Goal: Task Accomplishment & Management: Manage account settings

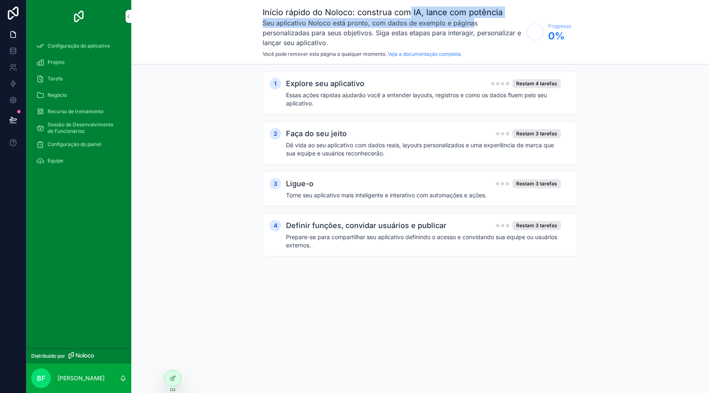
drag, startPoint x: 410, startPoint y: 13, endPoint x: 472, endPoint y: 21, distance: 62.0
click at [472, 21] on div "Início rápido do Noloco: construa com IA, [PERSON_NAME] com potência Seu aplica…" at bounding box center [391, 32] width 259 height 51
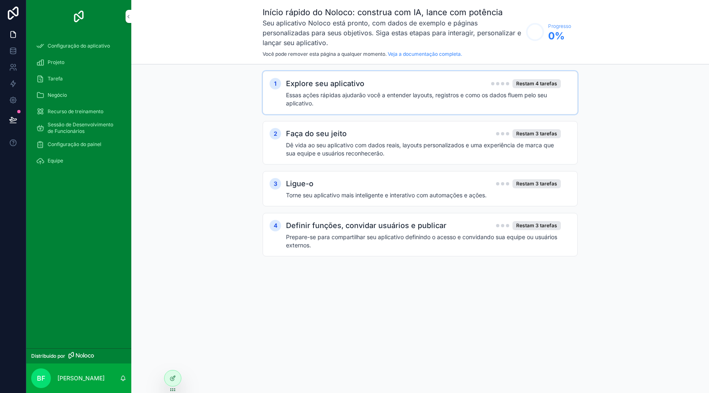
click at [337, 96] on font "Essas ações rápidas ajudarão você a entender layouts, registros e como os dados…" at bounding box center [416, 98] width 261 height 15
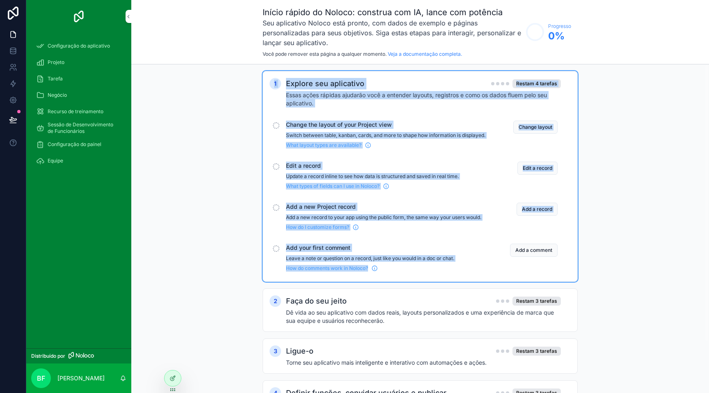
drag, startPoint x: 396, startPoint y: 276, endPoint x: 298, endPoint y: 89, distance: 211.1
click at [273, 80] on div "1 Explore seu aplicativo Restam 4 tarefas Essas ações rápidas ajudarão você a e…" at bounding box center [419, 176] width 301 height 197
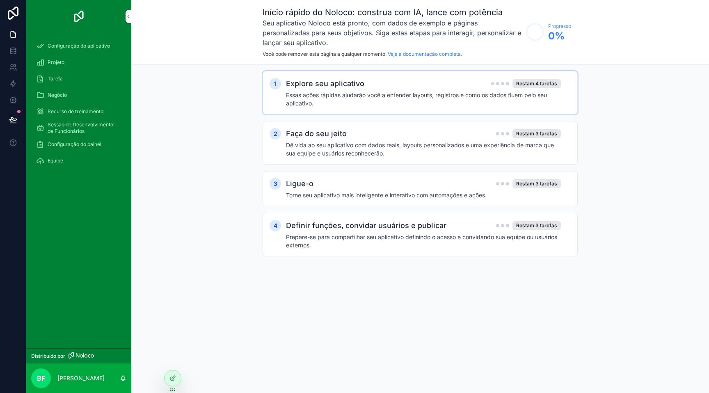
click at [317, 95] on font "Essas ações rápidas ajudarão você a entender layouts, registros e como os dados…" at bounding box center [416, 98] width 261 height 15
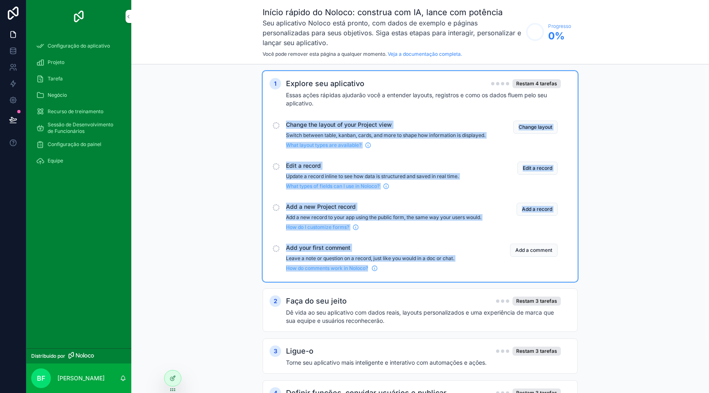
drag, startPoint x: 280, startPoint y: 115, endPoint x: 371, endPoint y: 272, distance: 181.9
click at [371, 273] on div "1 Explore seu aplicativo Restam 4 tarefas Essas ações rápidas ajudarão você a e…" at bounding box center [419, 176] width 301 height 197
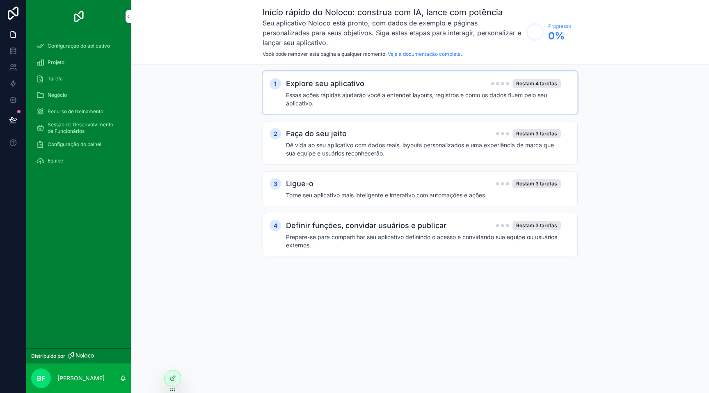
click at [346, 94] on font "Essas ações rápidas ajudarão você a entender layouts, registros e como os dados…" at bounding box center [416, 98] width 261 height 15
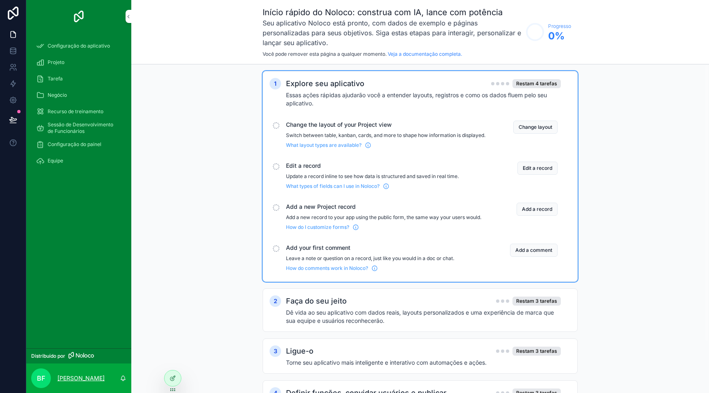
click at [86, 380] on font "[PERSON_NAME]" at bounding box center [80, 377] width 47 height 7
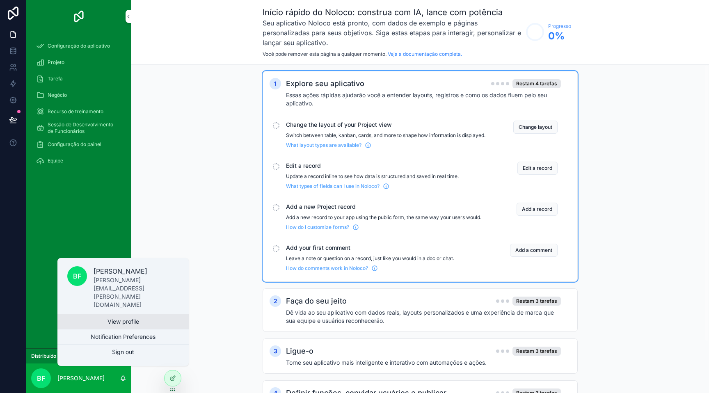
click at [134, 324] on link "View profile" at bounding box center [122, 321] width 131 height 15
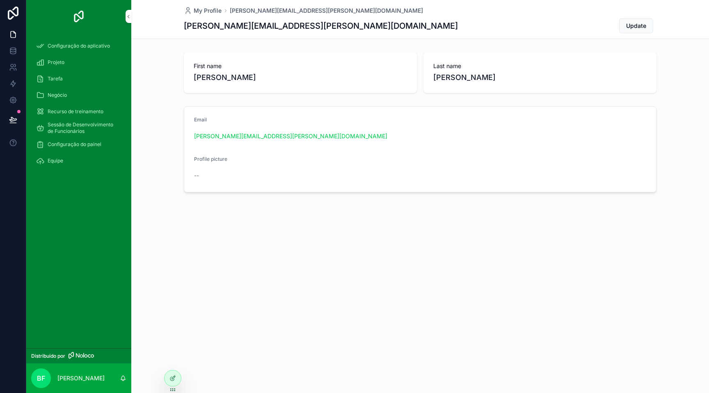
drag, startPoint x: 199, startPoint y: 172, endPoint x: 208, endPoint y: 161, distance: 14.0
click at [199, 172] on div "--" at bounding box center [248, 175] width 108 height 8
click at [208, 161] on span "Profile picture" at bounding box center [210, 159] width 33 height 6
click at [70, 379] on font "[PERSON_NAME]" at bounding box center [80, 377] width 47 height 7
click at [236, 330] on div "My Profile bruno.flores@supportgrupo.com.br bruno.flores@supportgrupo.com.br Up…" at bounding box center [419, 196] width 577 height 393
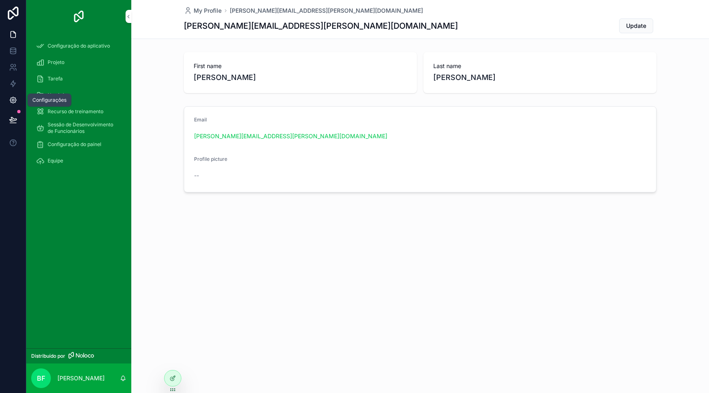
click at [12, 101] on icon at bounding box center [13, 100] width 2 height 2
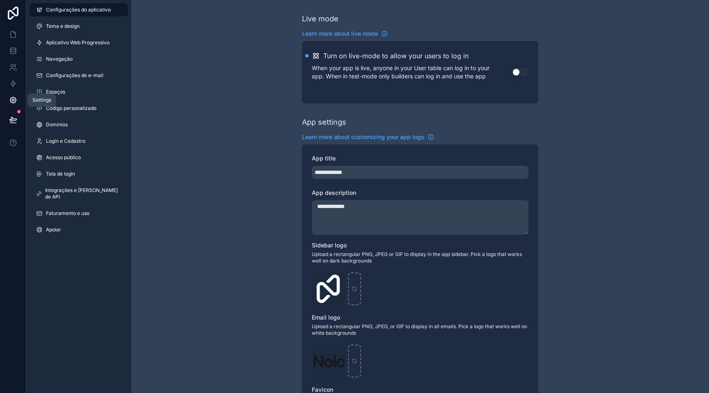
click at [16, 103] on icon at bounding box center [13, 100] width 8 height 8
click at [200, 68] on div "**********" at bounding box center [419, 317] width 577 height 635
click at [244, 108] on div "**********" at bounding box center [419, 317] width 577 height 635
drag, startPoint x: 234, startPoint y: 43, endPoint x: 223, endPoint y: 54, distance: 15.7
click at [234, 43] on div "**********" at bounding box center [419, 317] width 577 height 635
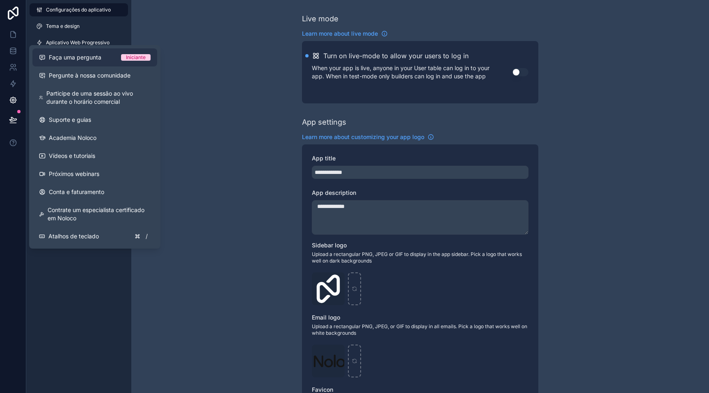
click at [94, 59] on font "Faça uma pergunta" at bounding box center [75, 57] width 52 height 7
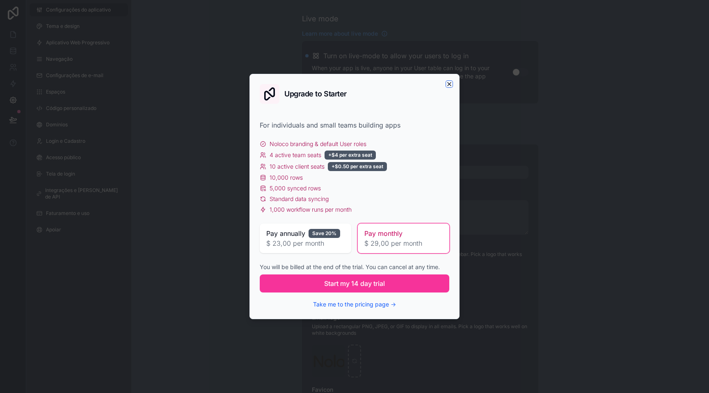
click at [447, 83] on icon "button" at bounding box center [449, 84] width 7 height 7
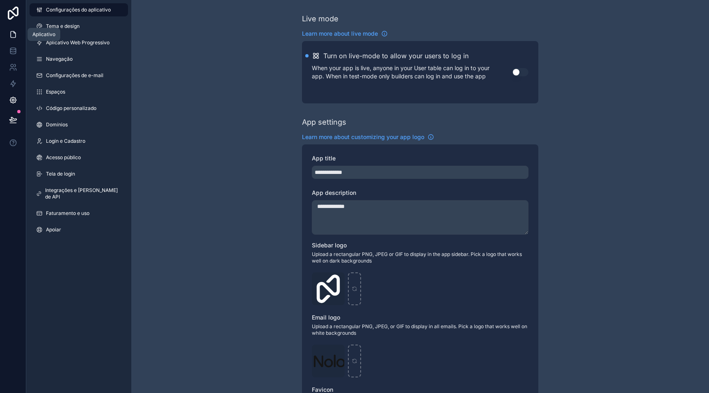
click at [13, 36] on icon at bounding box center [13, 34] width 8 height 8
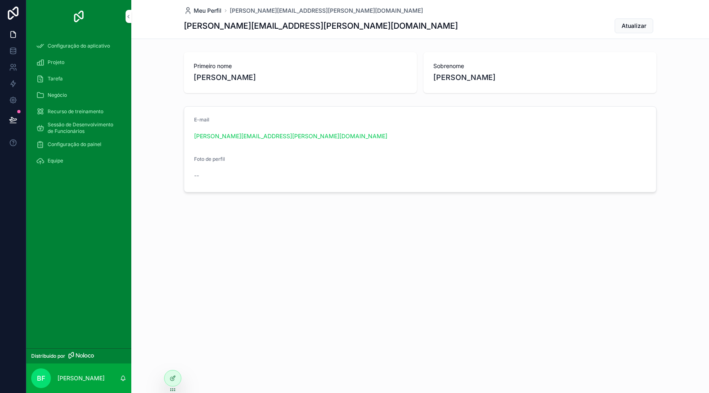
click at [196, 10] on font "Meu Perfil" at bounding box center [208, 10] width 28 height 7
click at [213, 10] on font "Meu Perfil" at bounding box center [208, 10] width 28 height 7
click at [176, 378] on div at bounding box center [172, 378] width 16 height 16
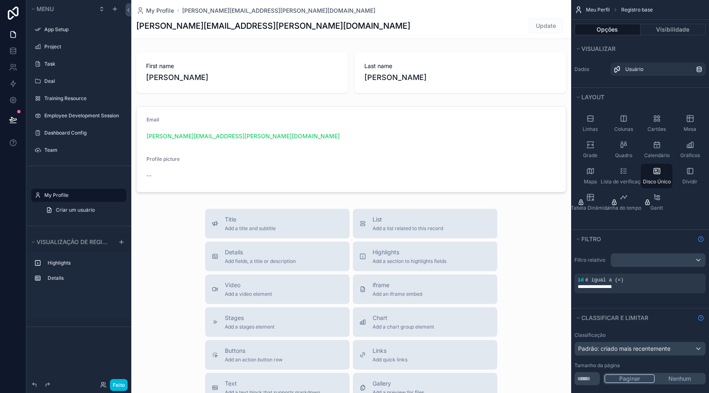
click at [157, 336] on div "conteúdo rolável" at bounding box center [351, 283] width 440 height 566
click at [18, 12] on icon at bounding box center [13, 13] width 11 height 13
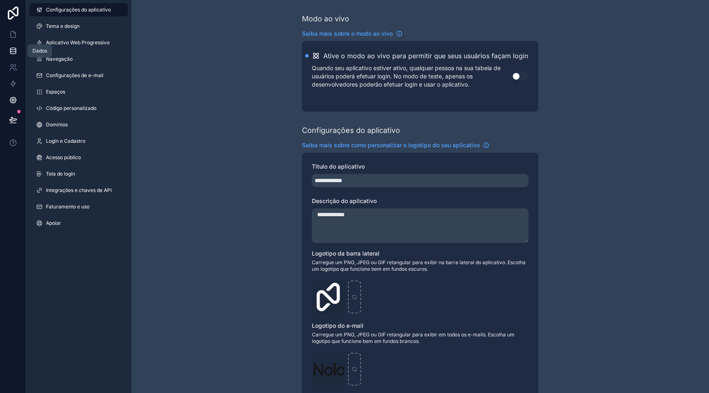
click at [12, 51] on icon at bounding box center [13, 51] width 8 height 8
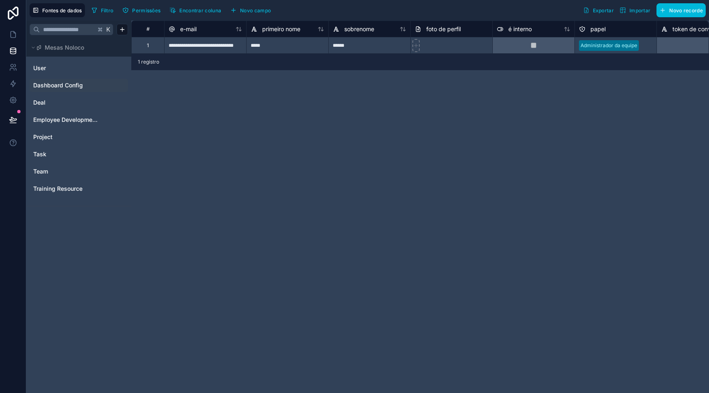
click at [59, 85] on span "Dashboard Config" at bounding box center [58, 85] width 50 height 8
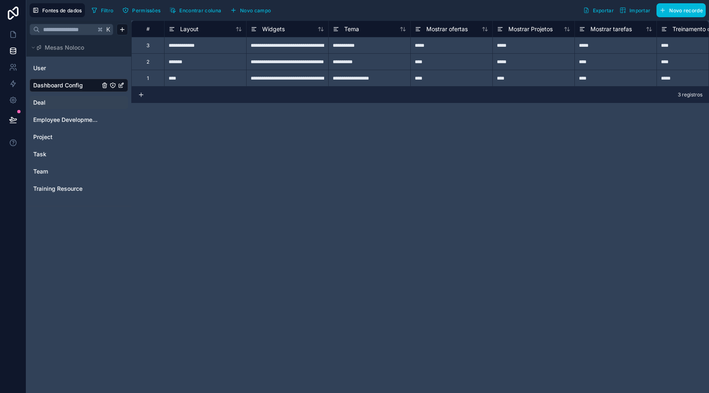
click at [48, 103] on link "Deal" at bounding box center [66, 102] width 66 height 8
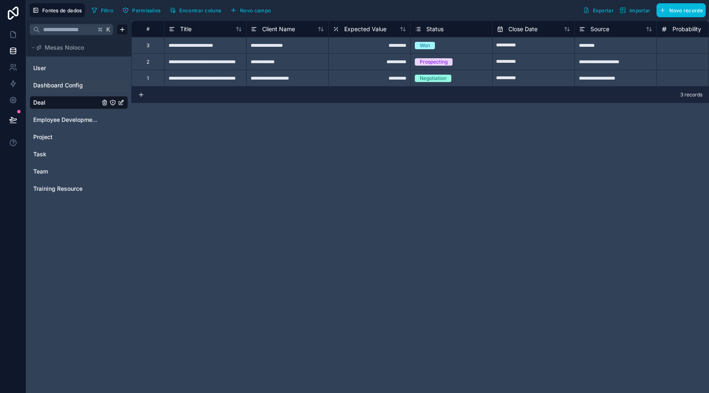
click at [631, 8] on font "Importar" at bounding box center [639, 10] width 21 height 6
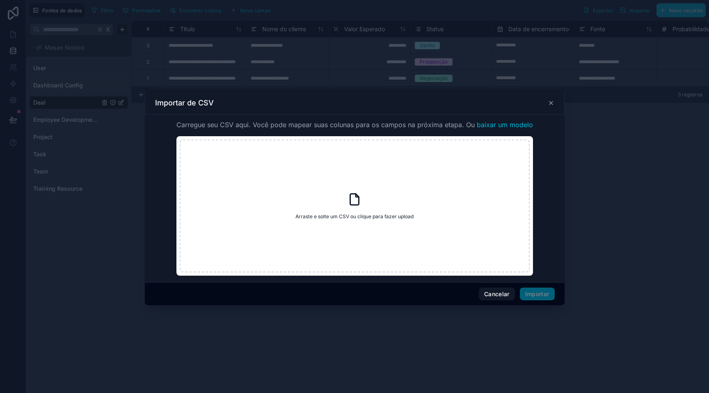
click at [357, 201] on icon at bounding box center [354, 199] width 15 height 15
click at [356, 204] on icon at bounding box center [354, 199] width 9 height 11
click at [545, 104] on div "Importar de CSV" at bounding box center [354, 103] width 399 height 10
click at [552, 103] on icon at bounding box center [550, 103] width 7 height 7
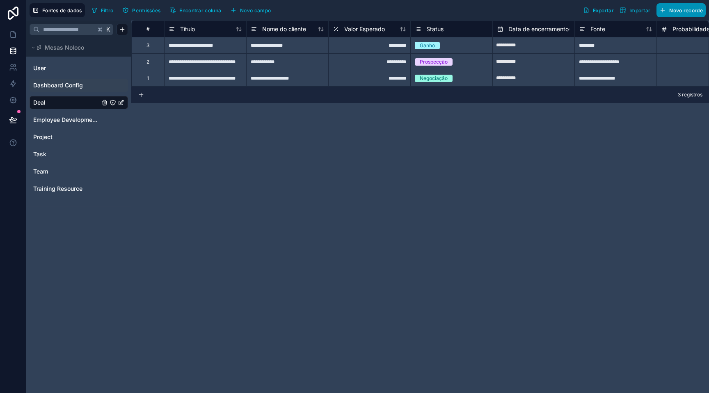
click at [684, 13] on font "Novo recorde" at bounding box center [686, 10] width 34 height 6
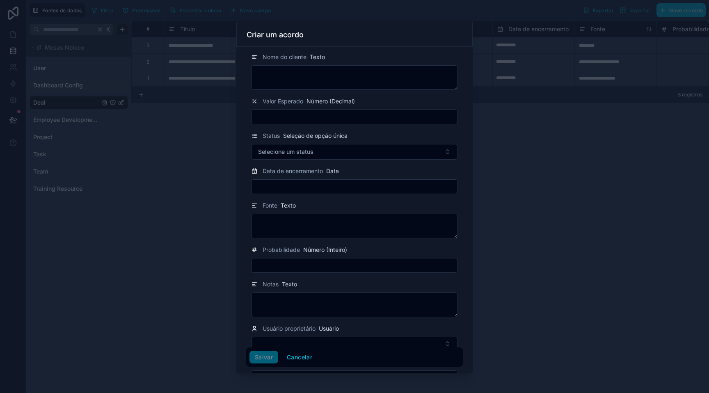
scroll to position [92, 0]
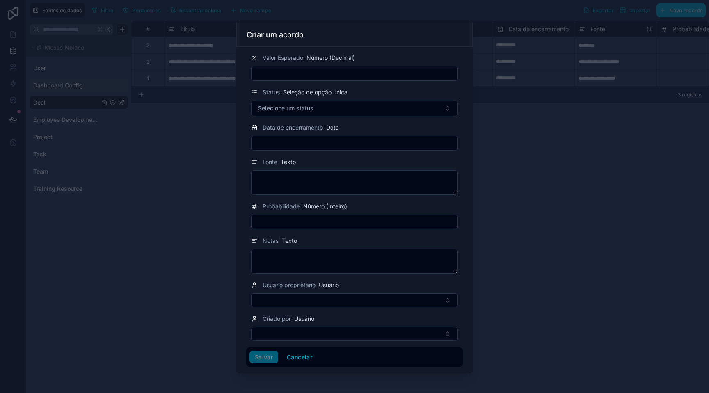
drag, startPoint x: 505, startPoint y: 153, endPoint x: 511, endPoint y: 155, distance: 6.4
click at [506, 152] on div at bounding box center [354, 196] width 709 height 393
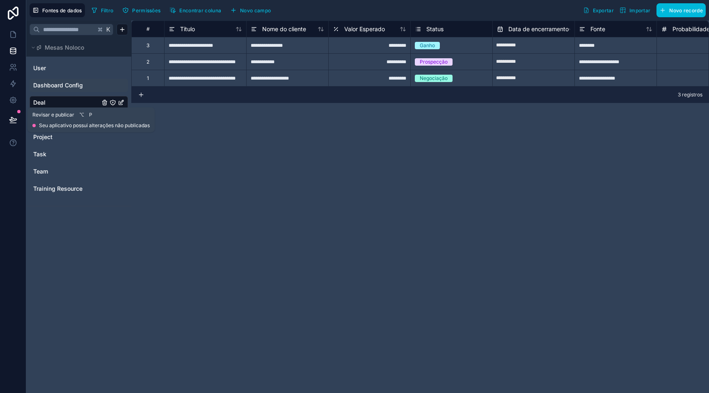
click at [11, 118] on icon at bounding box center [12, 119] width 7 height 4
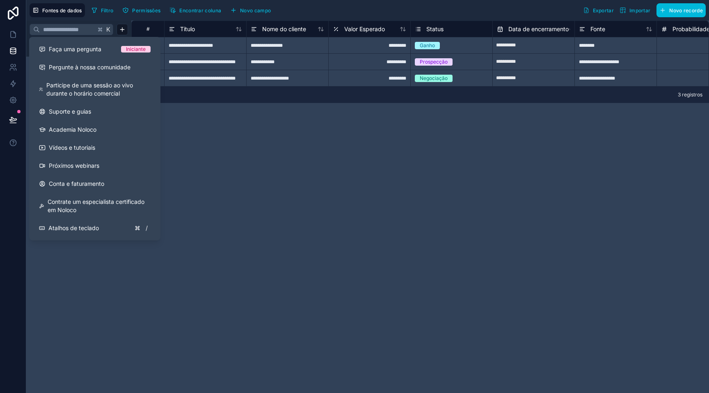
drag, startPoint x: 333, startPoint y: 175, endPoint x: 328, endPoint y: 172, distance: 6.5
click at [333, 176] on div "**********" at bounding box center [419, 207] width 577 height 372
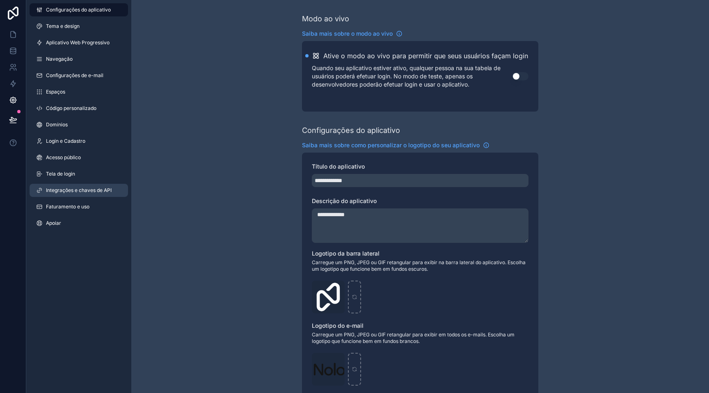
click at [74, 192] on font "Integrações e chaves de API" at bounding box center [79, 190] width 66 height 6
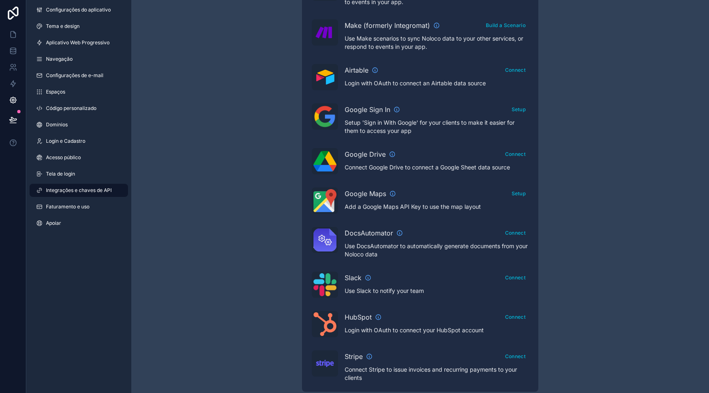
scroll to position [338, 0]
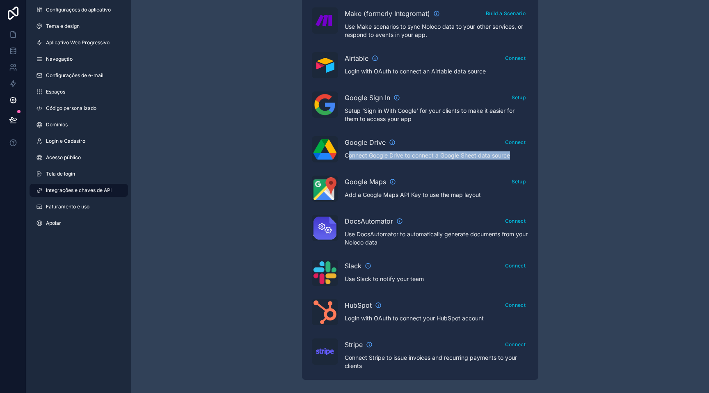
drag, startPoint x: 348, startPoint y: 154, endPoint x: 522, endPoint y: 162, distance: 174.0
click at [522, 162] on div "Google Drive Connect Connect Google Drive to connect a Google Sheet data source" at bounding box center [420, 149] width 216 height 26
click at [516, 144] on button "Connect" at bounding box center [515, 142] width 26 height 12
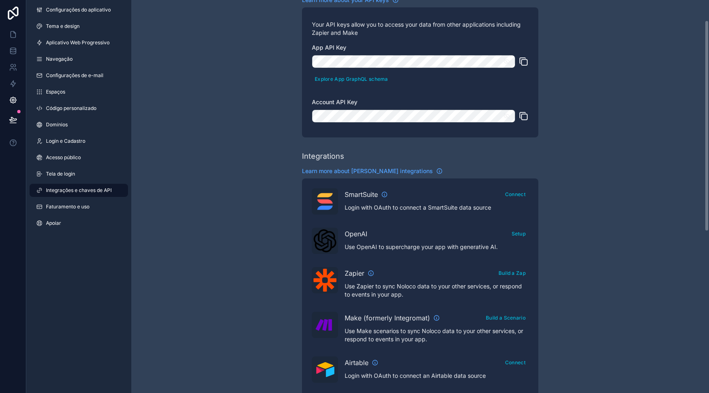
scroll to position [0, 0]
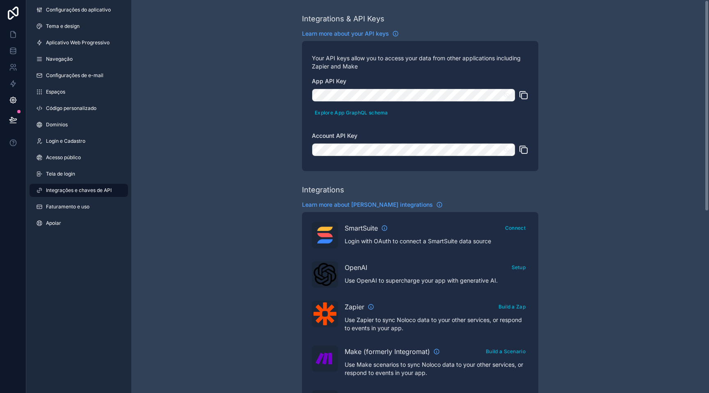
click at [245, 151] on div "Integrations & API Keys Learn more about your API keys Your API keys allow you …" at bounding box center [419, 365] width 577 height 731
click at [68, 13] on link "Configurações do aplicativo" at bounding box center [79, 9] width 98 height 13
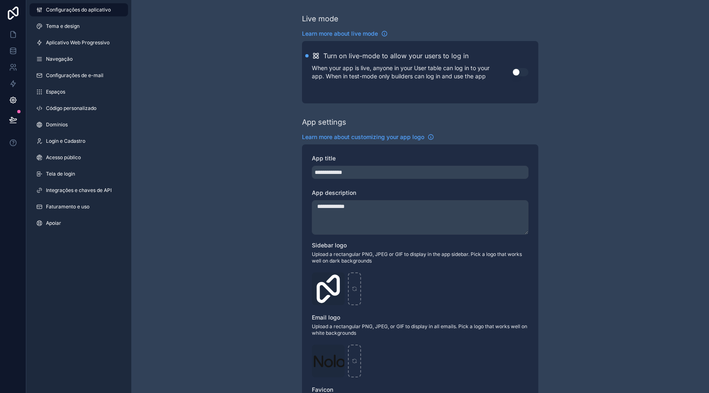
click at [78, 12] on font "Configurações do aplicativo" at bounding box center [78, 10] width 65 height 6
click at [66, 27] on font "Tema e design" at bounding box center [63, 26] width 34 height 6
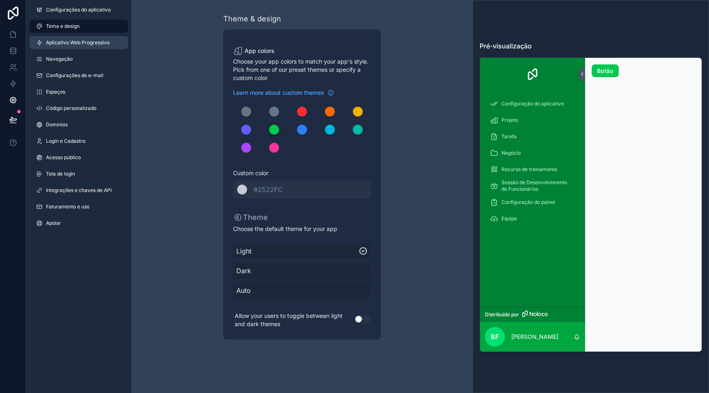
click at [71, 48] on link "Aplicativo Web Progressivo" at bounding box center [79, 42] width 98 height 13
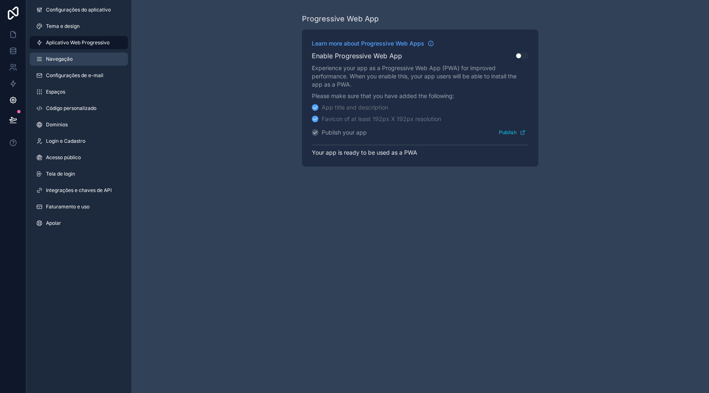
click at [48, 60] on font "Navegação" at bounding box center [59, 59] width 27 height 6
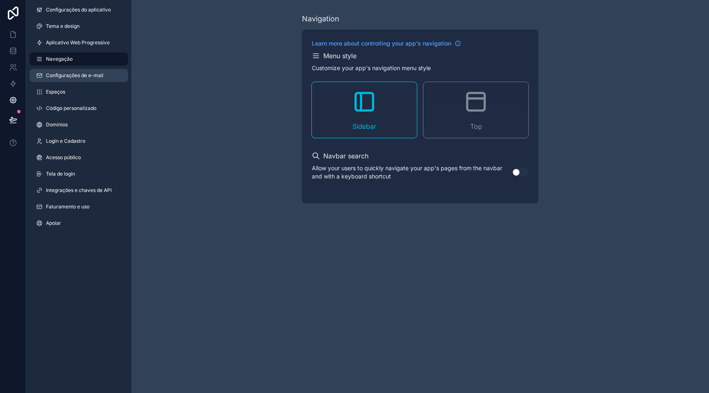
click at [61, 76] on font "Configurações de e-mail" at bounding box center [74, 75] width 57 height 6
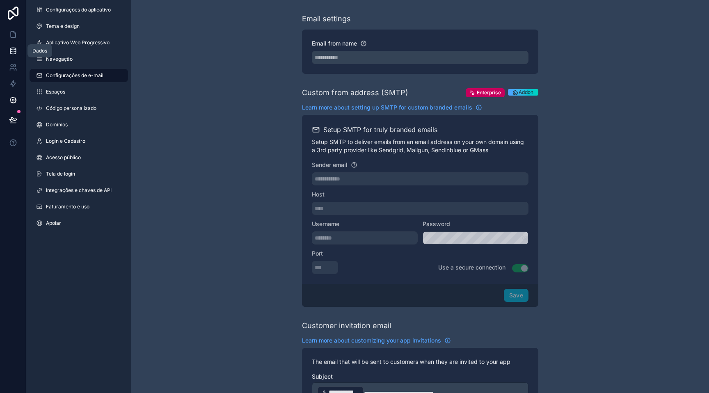
click at [17, 50] on icon at bounding box center [13, 51] width 8 height 8
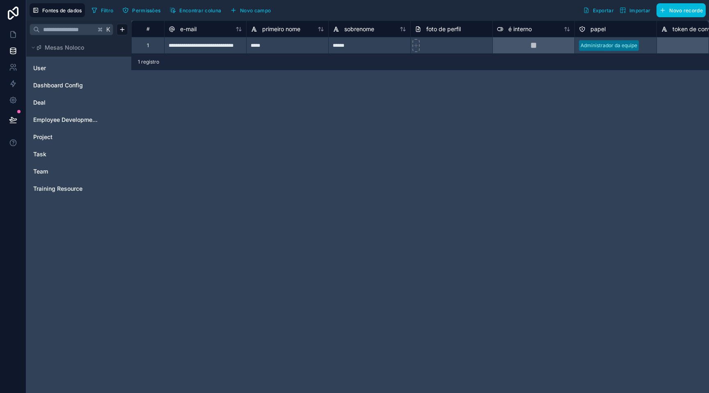
click at [638, 11] on font "Importar" at bounding box center [639, 10] width 21 height 6
